Goal: Transaction & Acquisition: Download file/media

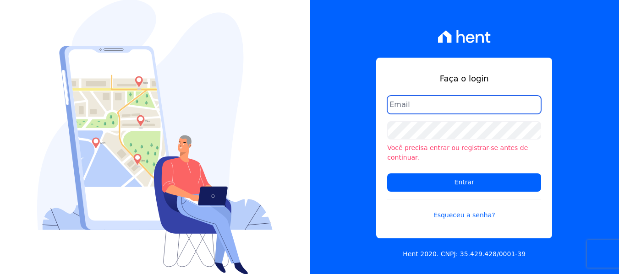
click at [441, 112] on input "email" at bounding box center [464, 105] width 154 height 18
type input "[EMAIL_ADDRESS][DOMAIN_NAME]"
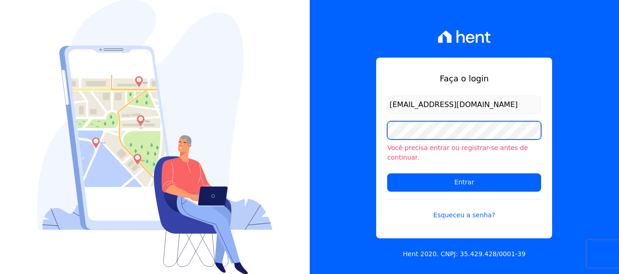
click at [387, 174] on input "Entrar" at bounding box center [464, 183] width 154 height 18
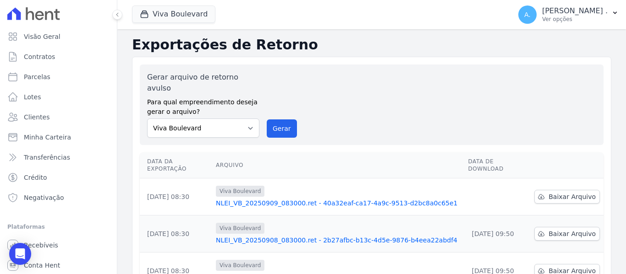
scroll to position [46, 0]
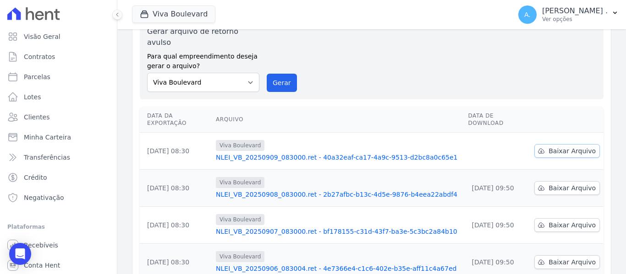
click at [565, 144] on link "Baixar Arquivo" at bounding box center [567, 151] width 66 height 14
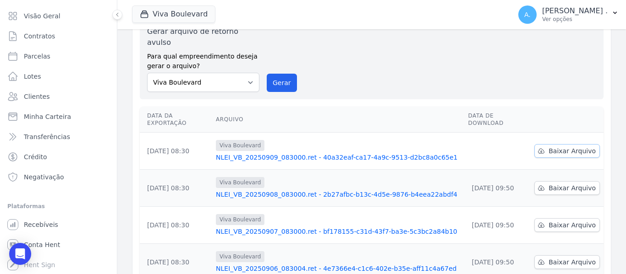
scroll to position [0, 0]
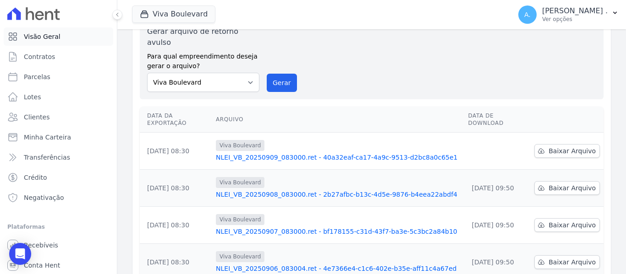
click at [37, 37] on span "Visão Geral" at bounding box center [42, 36] width 37 height 9
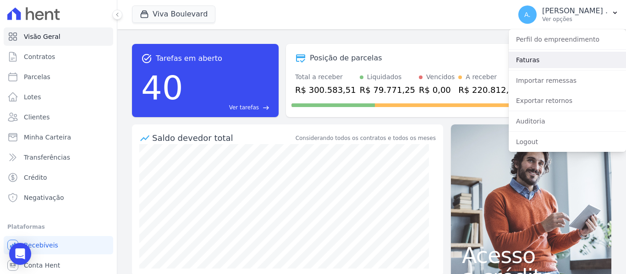
click at [523, 63] on link "Faturas" at bounding box center [566, 60] width 117 height 16
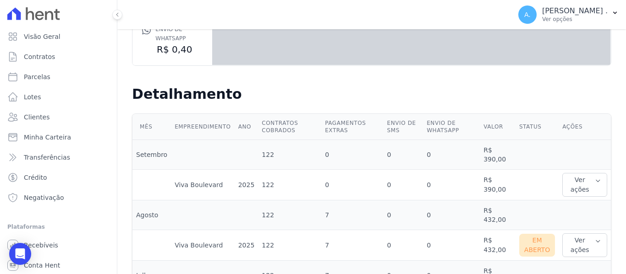
scroll to position [229, 0]
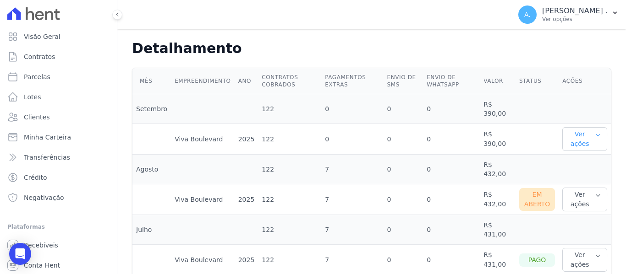
click at [574, 142] on button "Ver ações" at bounding box center [584, 139] width 45 height 24
click at [579, 156] on link "Ver detalhes" at bounding box center [586, 158] width 40 height 10
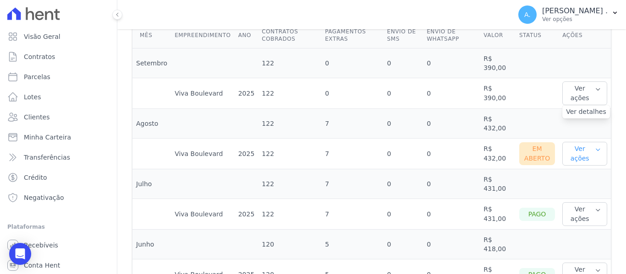
click at [580, 153] on button "Ver ações" at bounding box center [584, 154] width 45 height 24
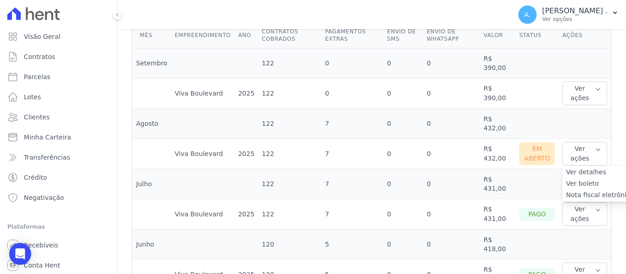
click at [577, 195] on link "Nota fiscal eletrônica" at bounding box center [600, 196] width 68 height 10
click at [578, 183] on link "Ver boleto" at bounding box center [600, 184] width 68 height 10
